Goal: Find specific page/section: Find specific page/section

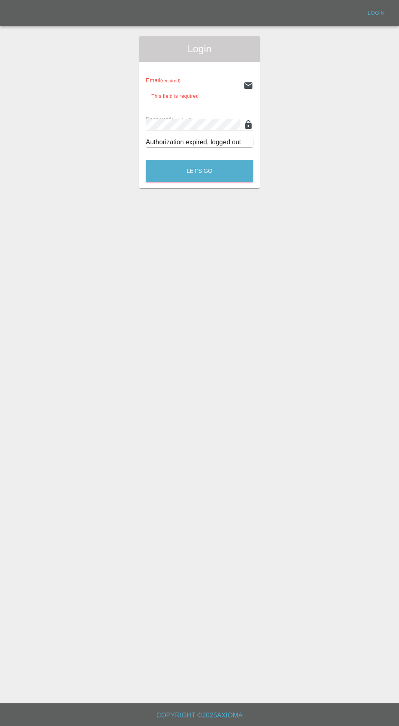
type input "[EMAIL_ADDRESS][DOMAIN_NAME]"
click at [146, 160] on button "Let's Go" at bounding box center [200, 171] width 108 height 22
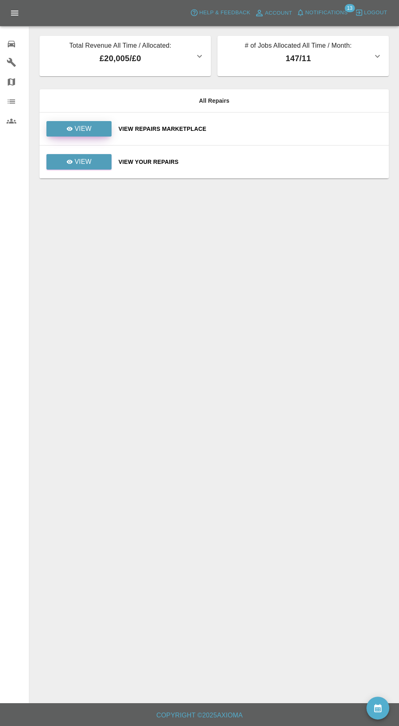
click at [83, 128] on p "View" at bounding box center [83, 129] width 17 height 10
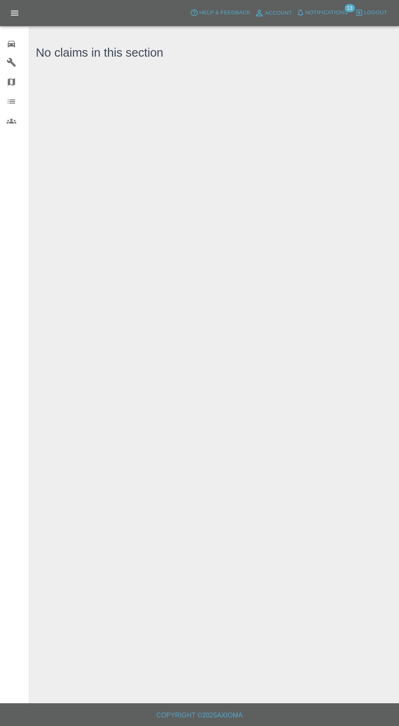
click at [13, 42] on icon at bounding box center [12, 44] width 10 height 10
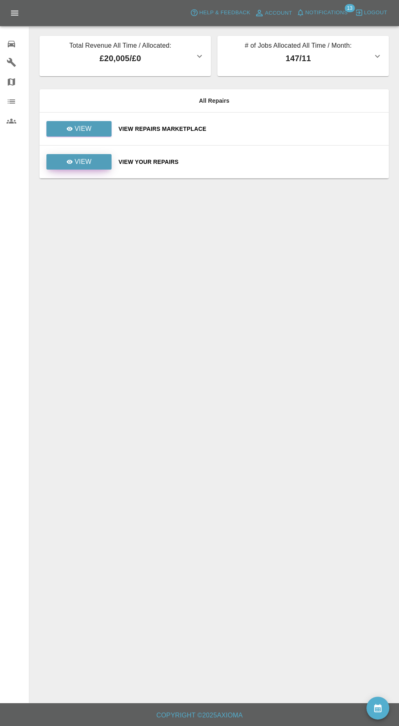
click at [70, 159] on icon at bounding box center [69, 162] width 7 height 7
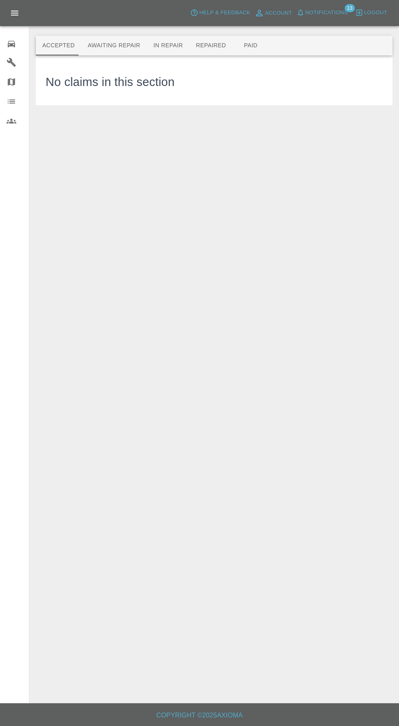
click at [97, 43] on button "Awaiting Repair" at bounding box center [114, 46] width 66 height 20
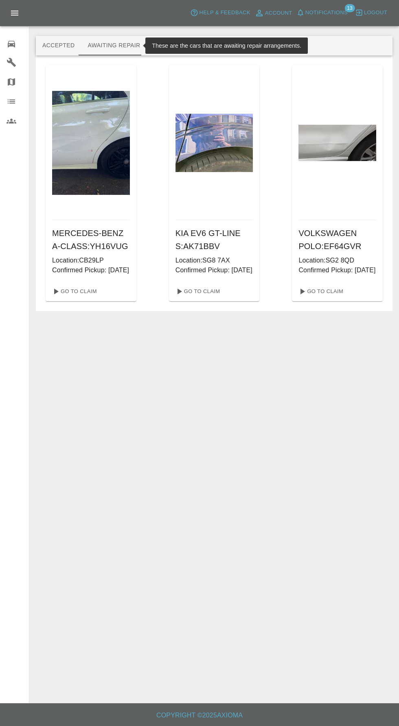
click at [337, 13] on span "Notifications" at bounding box center [327, 12] width 42 height 9
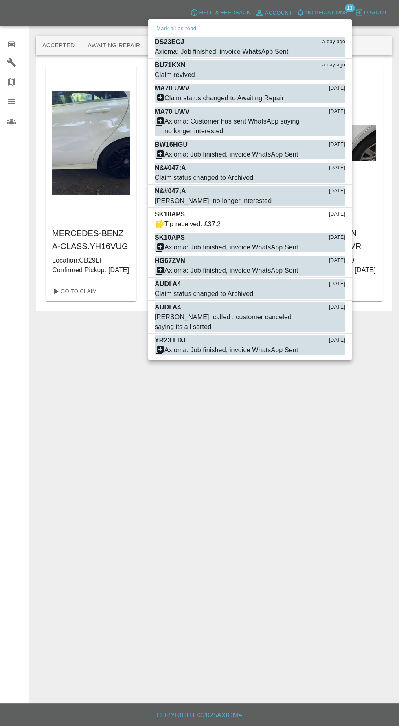
click at [337, 8] on div at bounding box center [199, 363] width 399 height 726
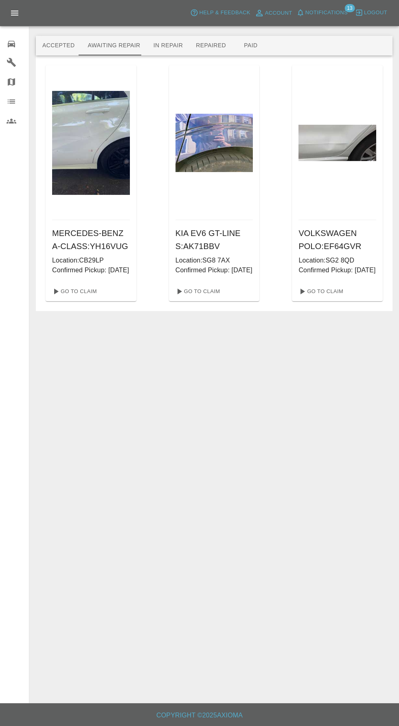
click at [42, 46] on button "Accepted" at bounding box center [58, 46] width 45 height 20
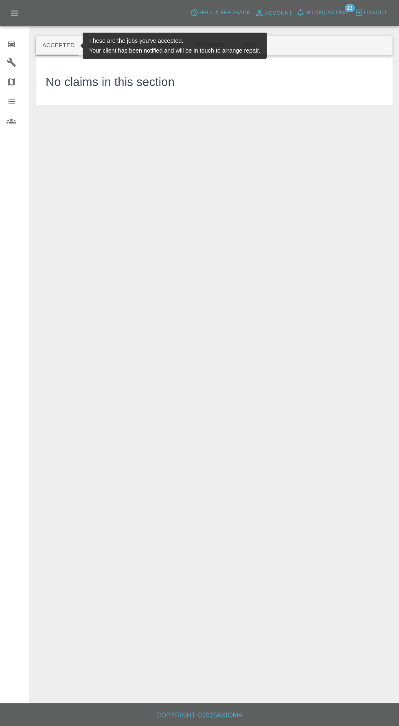
click at [11, 44] on icon at bounding box center [11, 44] width 7 height 7
